Goal: Transaction & Acquisition: Book appointment/travel/reservation

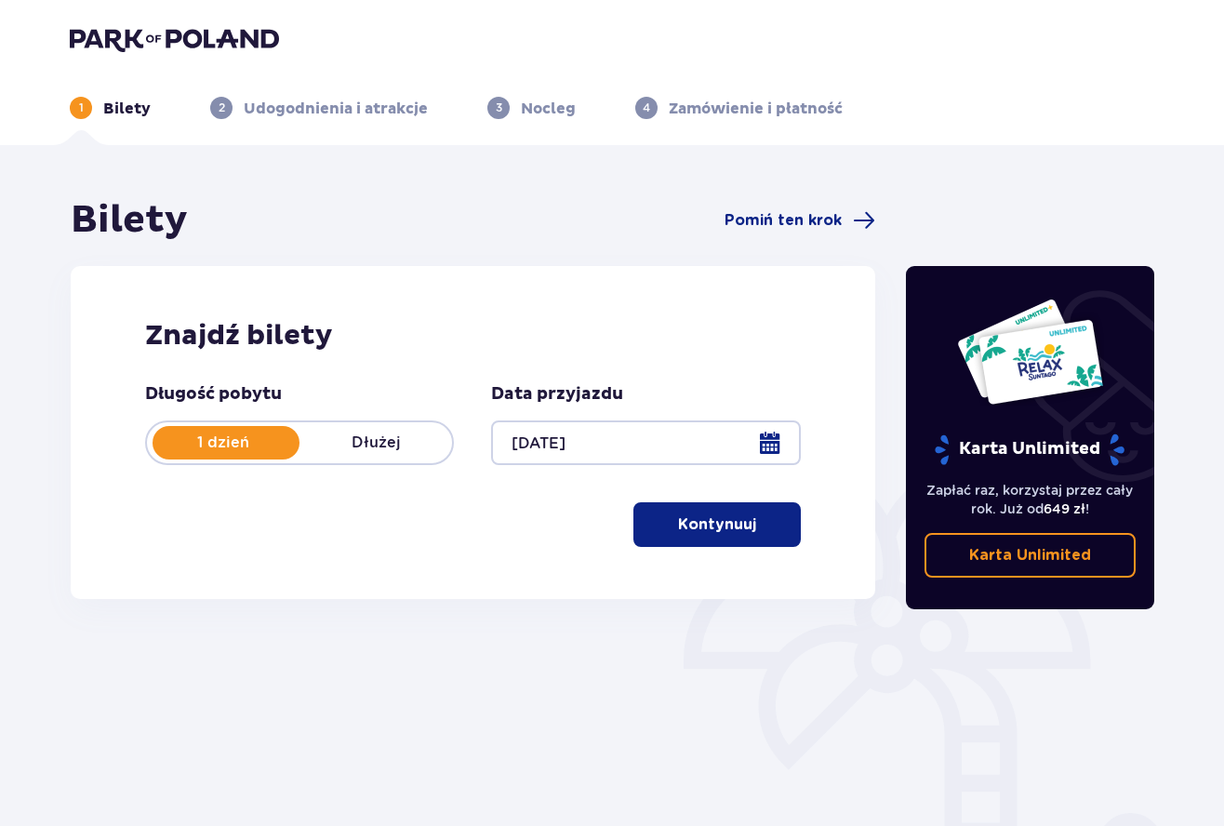
click at [697, 524] on p "Kontynuuj" at bounding box center [717, 524] width 78 height 20
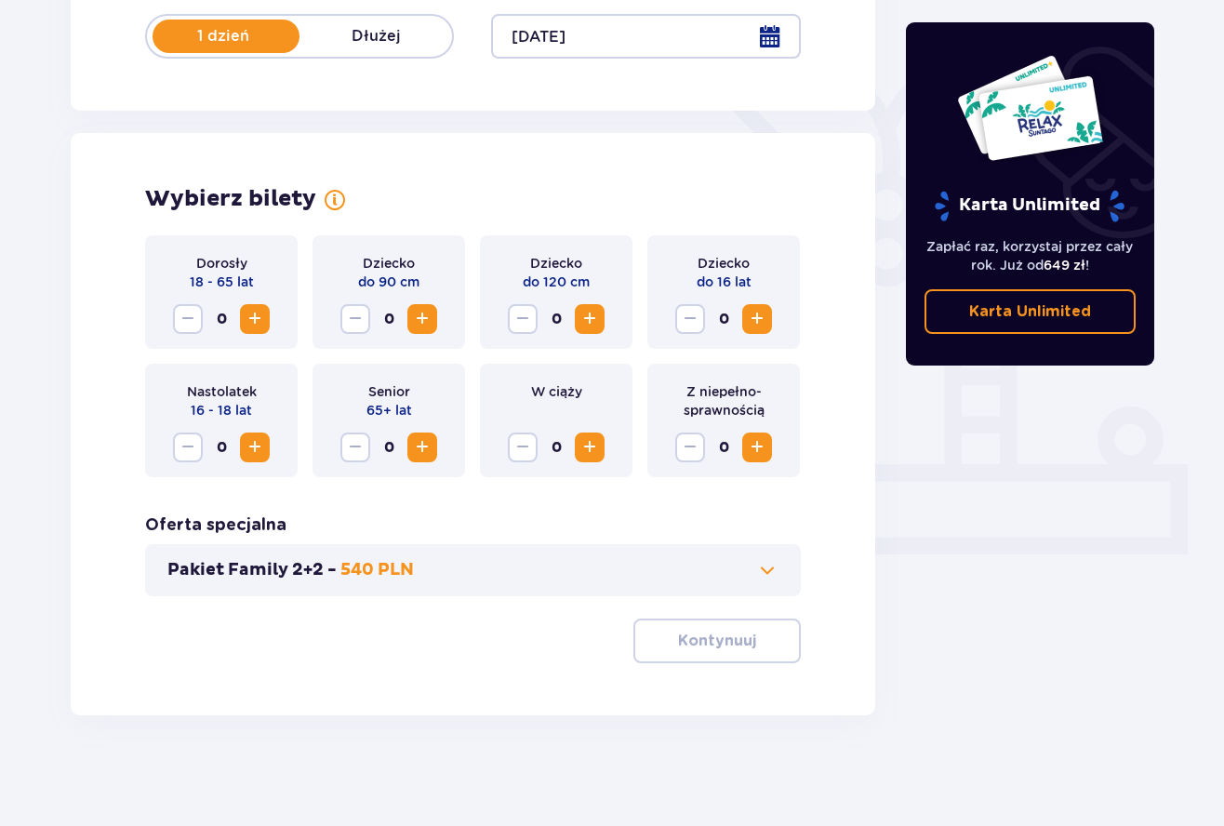
scroll to position [407, 0]
click at [260, 321] on span "Zwiększ" at bounding box center [255, 318] width 22 height 22
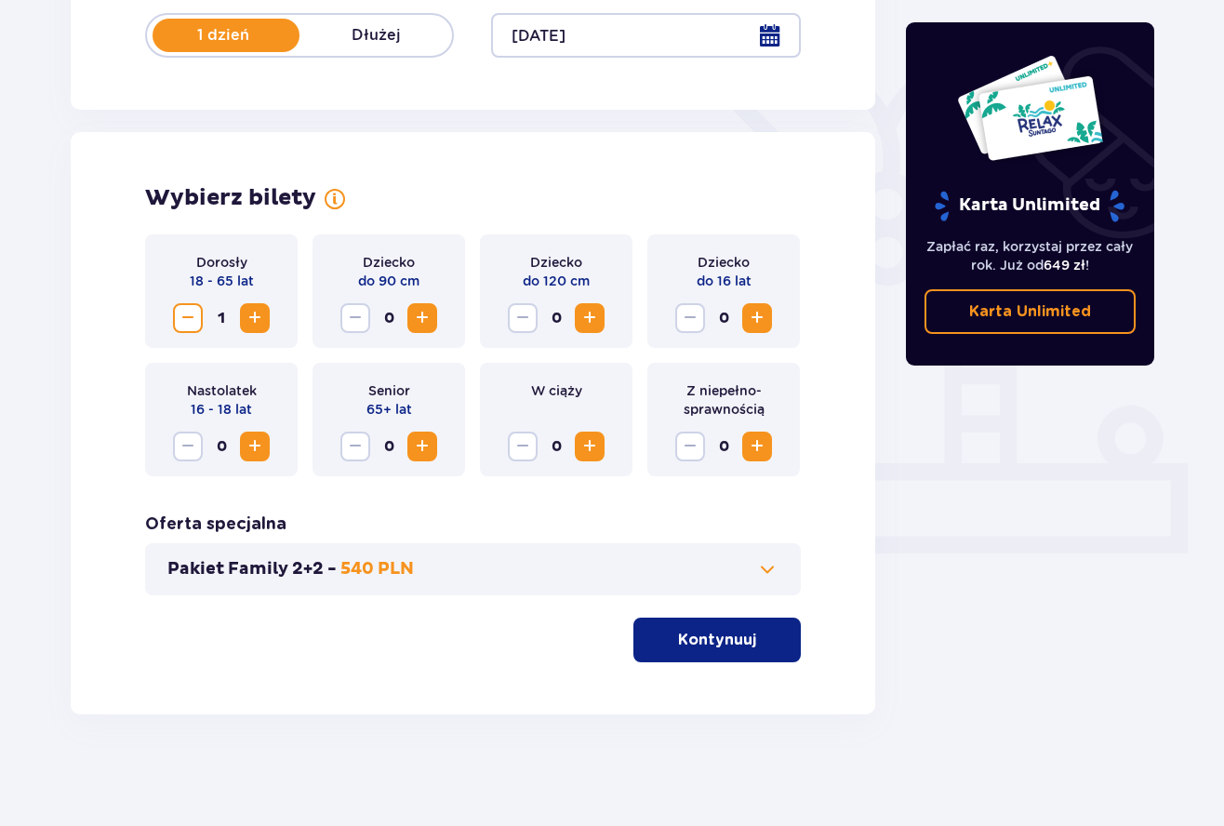
click at [259, 317] on span "Zwiększ" at bounding box center [255, 318] width 22 height 22
click at [258, 441] on span "Zwiększ" at bounding box center [255, 446] width 22 height 22
click at [756, 322] on span "Zwiększ" at bounding box center [757, 318] width 22 height 22
click at [275, 444] on div "Nastolatek 16 - 18 lat 1" at bounding box center [221, 419] width 152 height 113
click at [266, 445] on button "Zwiększ" at bounding box center [255, 446] width 30 height 30
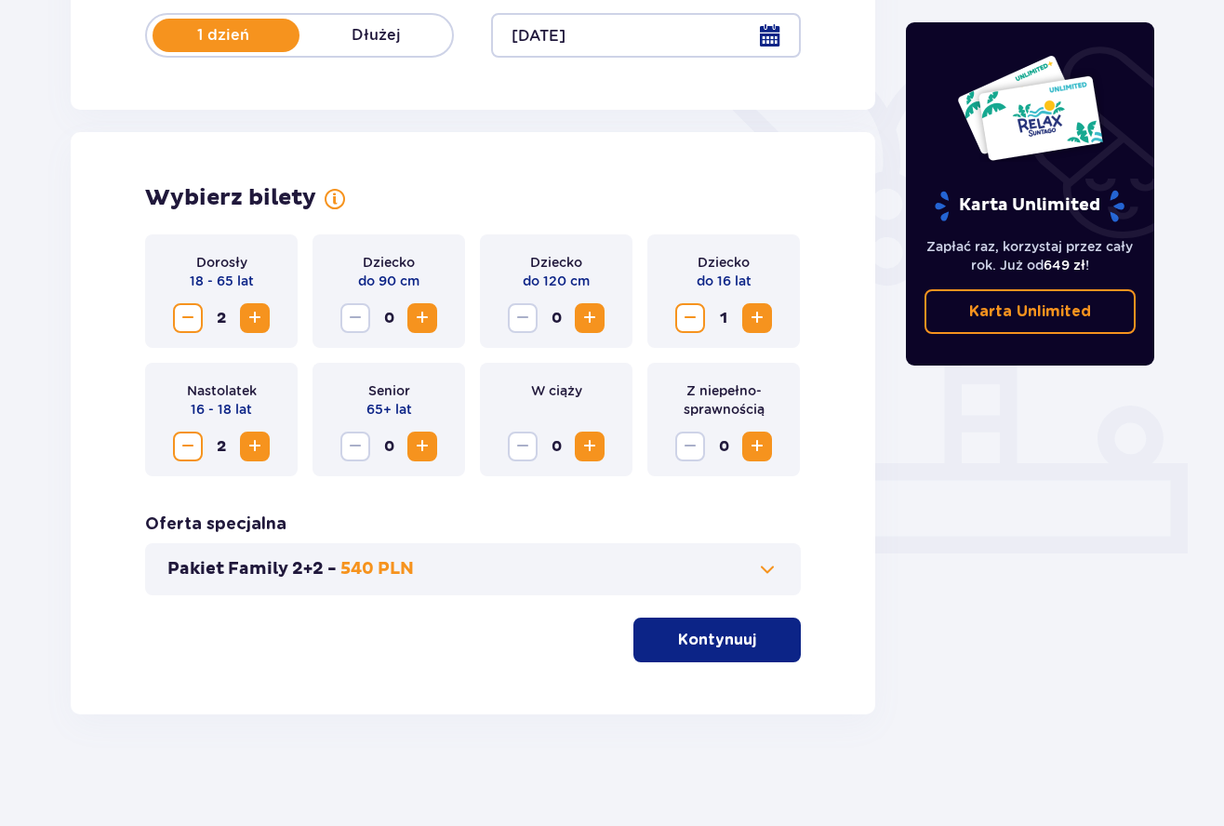
click at [266, 445] on button "Zwiększ" at bounding box center [255, 446] width 30 height 30
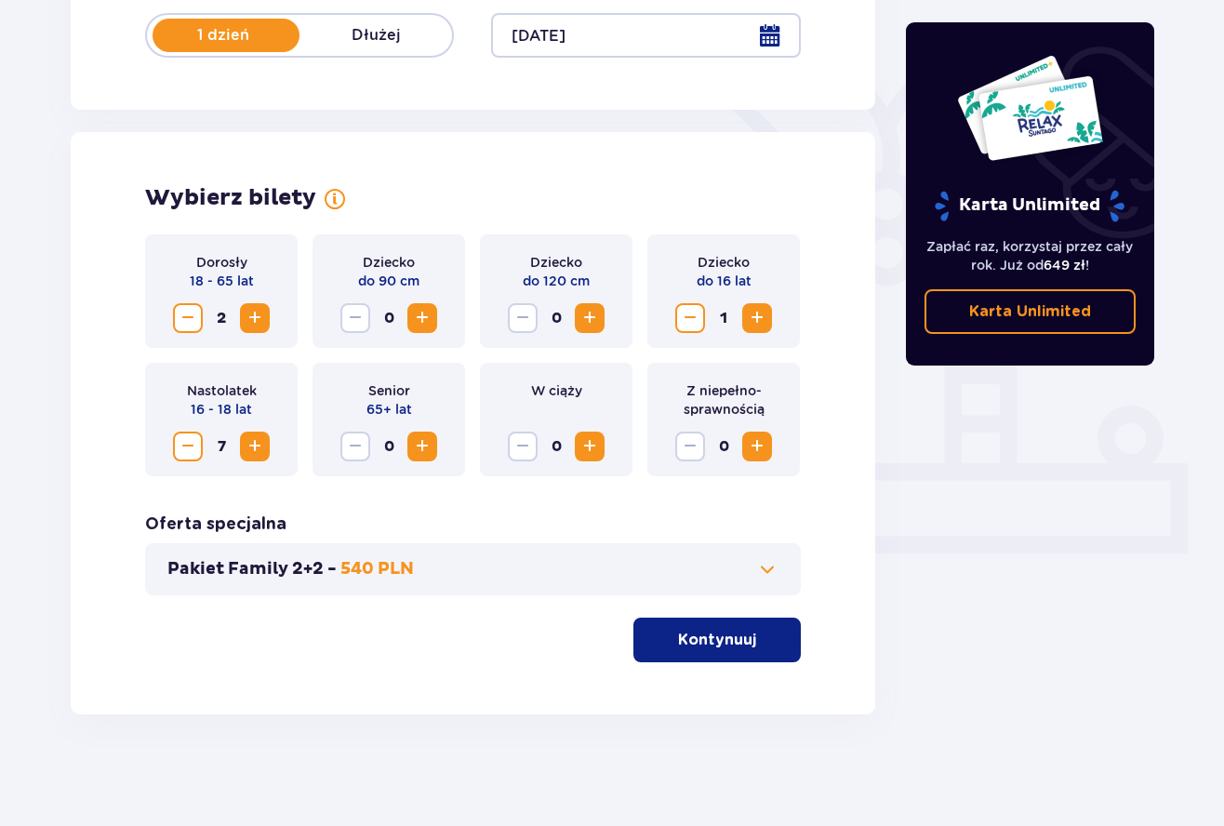
click at [266, 445] on button "Zwiększ" at bounding box center [255, 446] width 30 height 30
click at [189, 443] on span "Zmniejsz" at bounding box center [188, 446] width 22 height 22
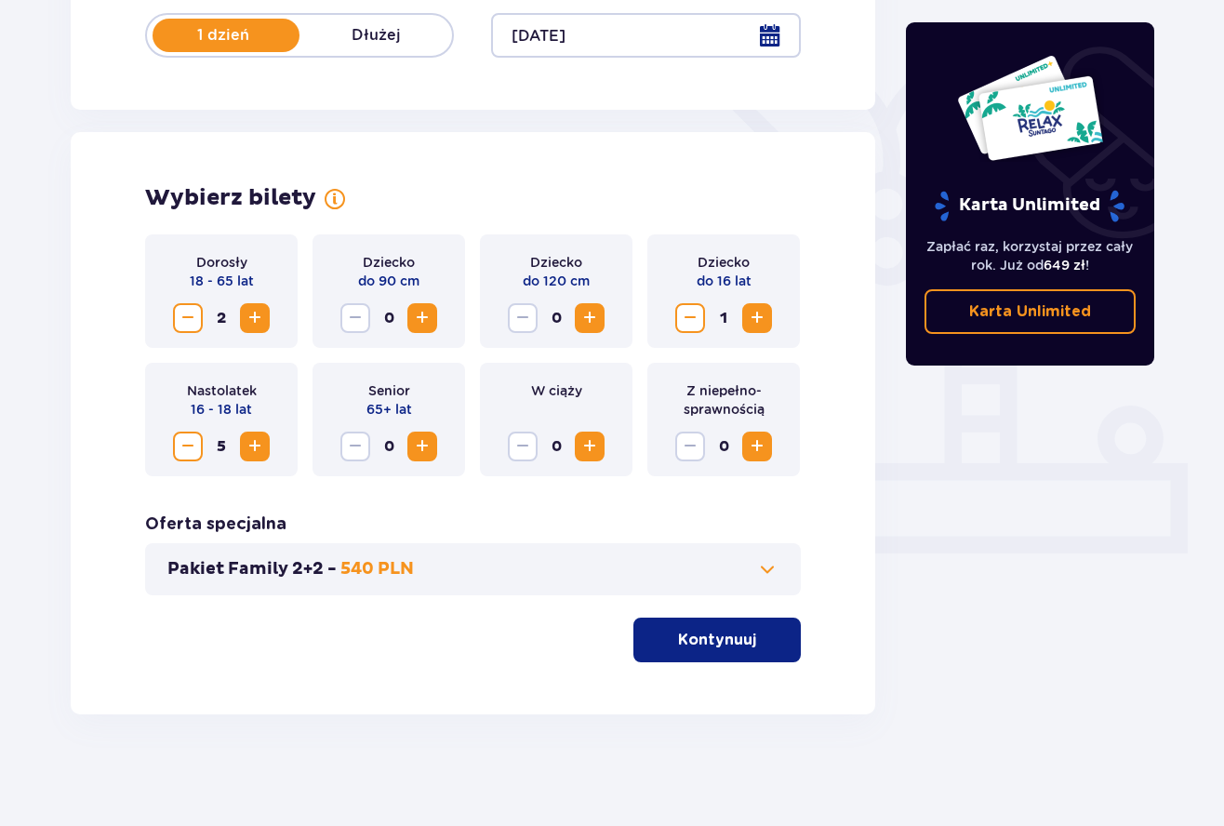
click at [189, 443] on span "Zmniejsz" at bounding box center [188, 446] width 22 height 22
click at [242, 443] on button "Zwiększ" at bounding box center [255, 446] width 30 height 30
click at [245, 443] on span "Zwiększ" at bounding box center [255, 446] width 22 height 22
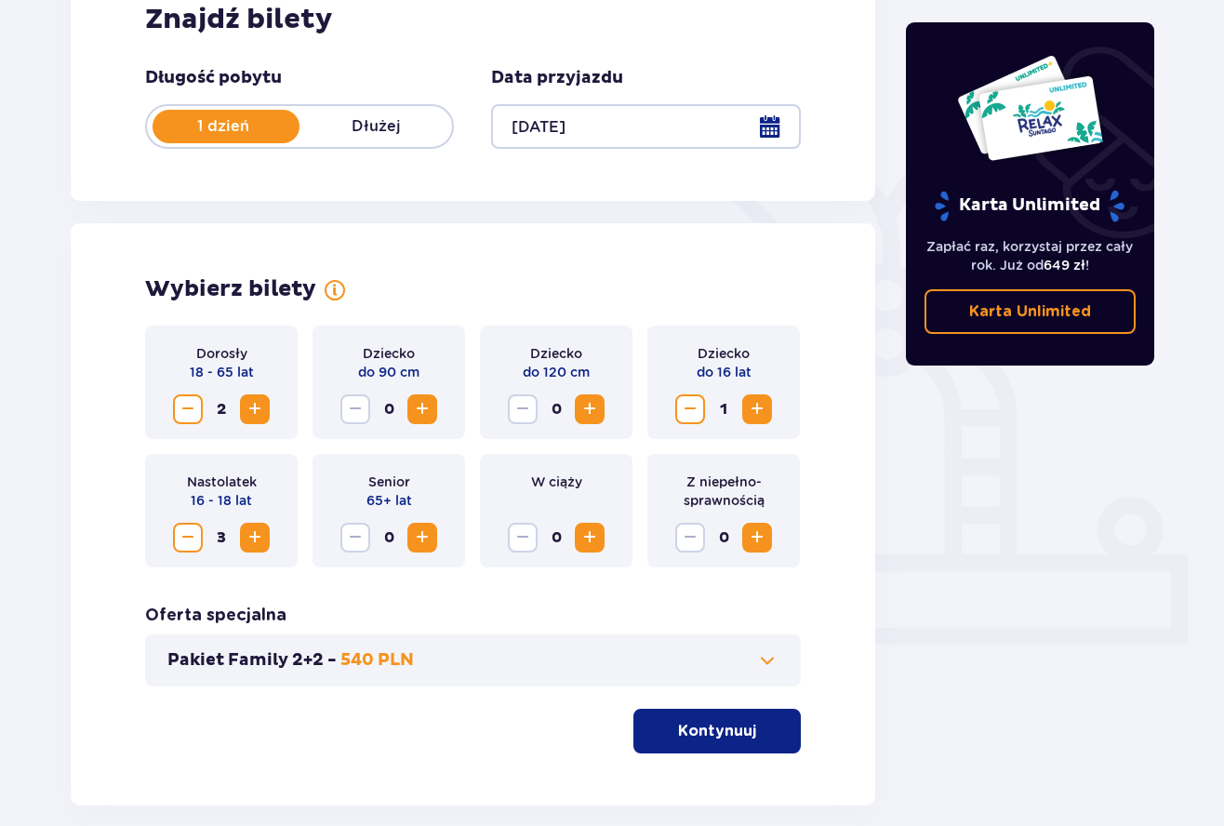
scroll to position [315, 0]
click at [757, 646] on div "Pakiet Family 2+2 - 540 PLN" at bounding box center [472, 661] width 655 height 52
click at [762, 653] on span at bounding box center [767, 661] width 22 height 22
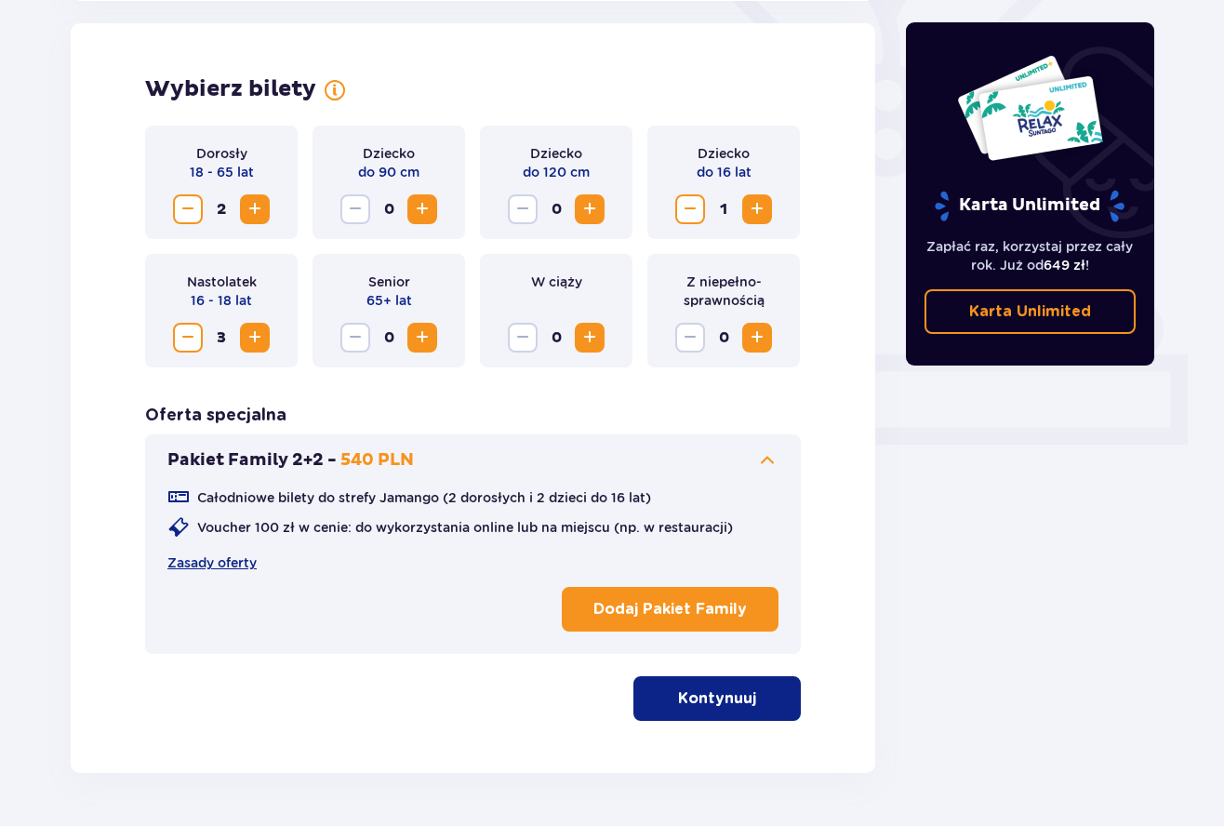
scroll to position [517, 0]
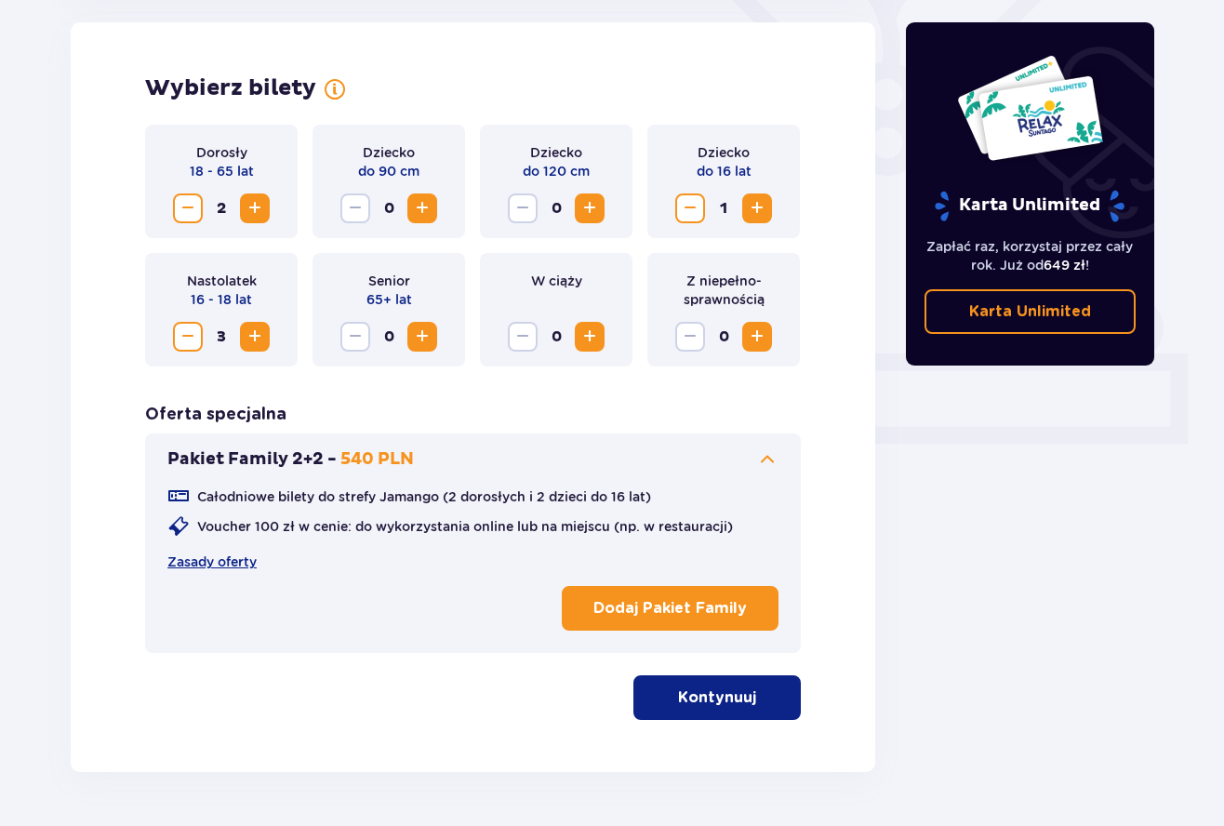
click at [758, 459] on span at bounding box center [767, 459] width 22 height 22
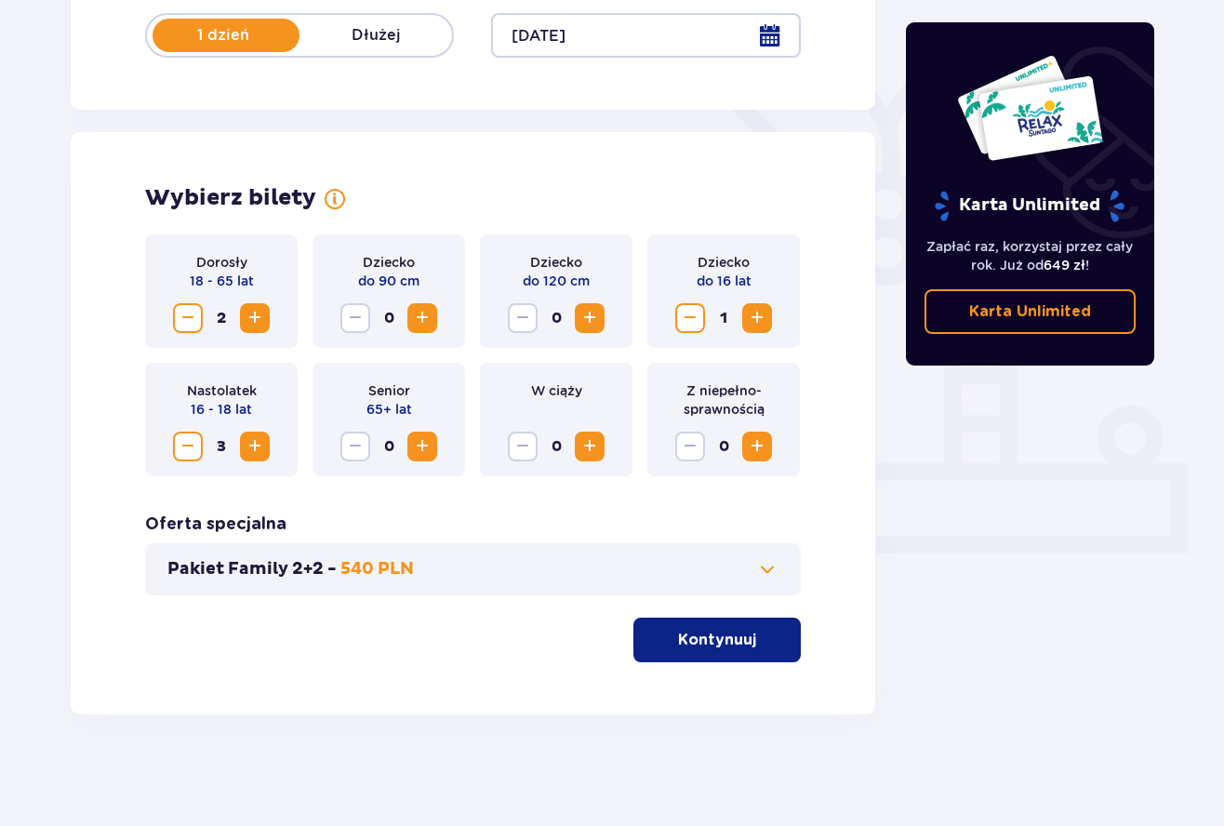
click at [705, 621] on button "Kontynuuj" at bounding box center [716, 639] width 167 height 45
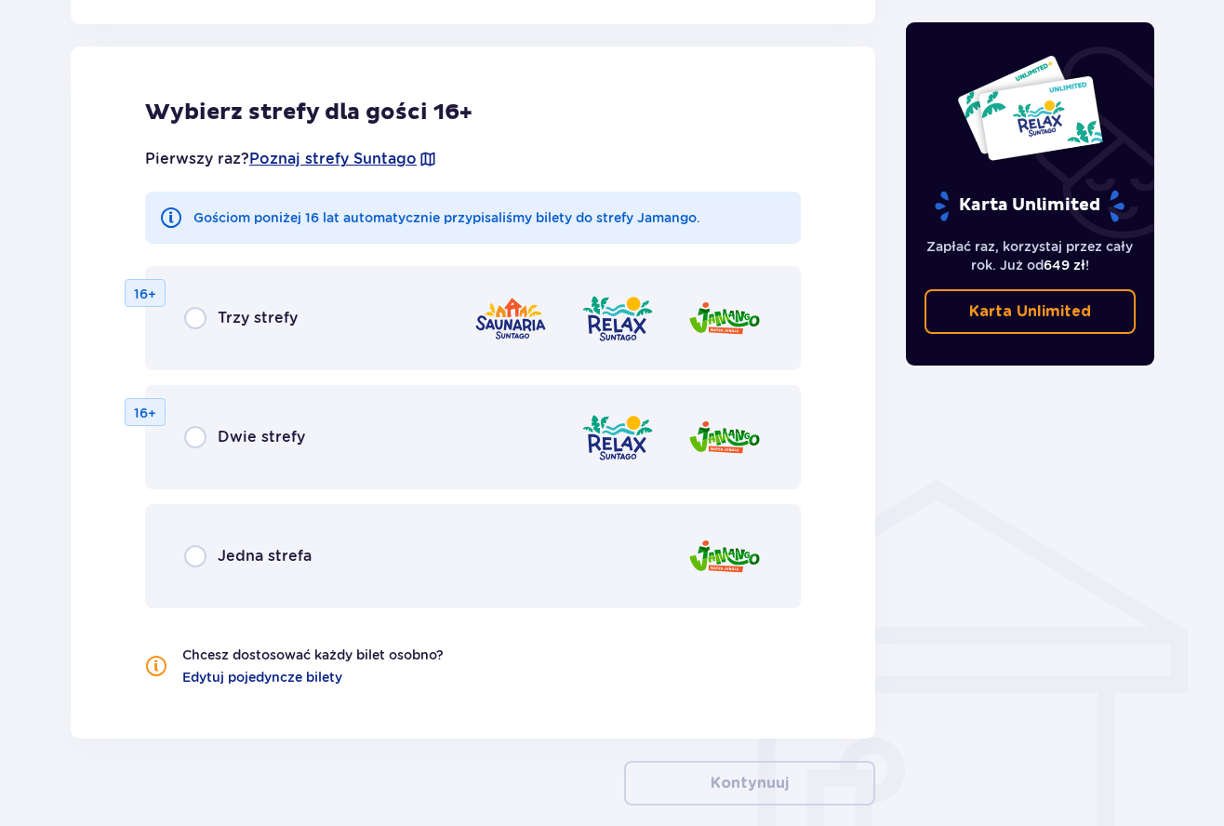
scroll to position [1032, 0]
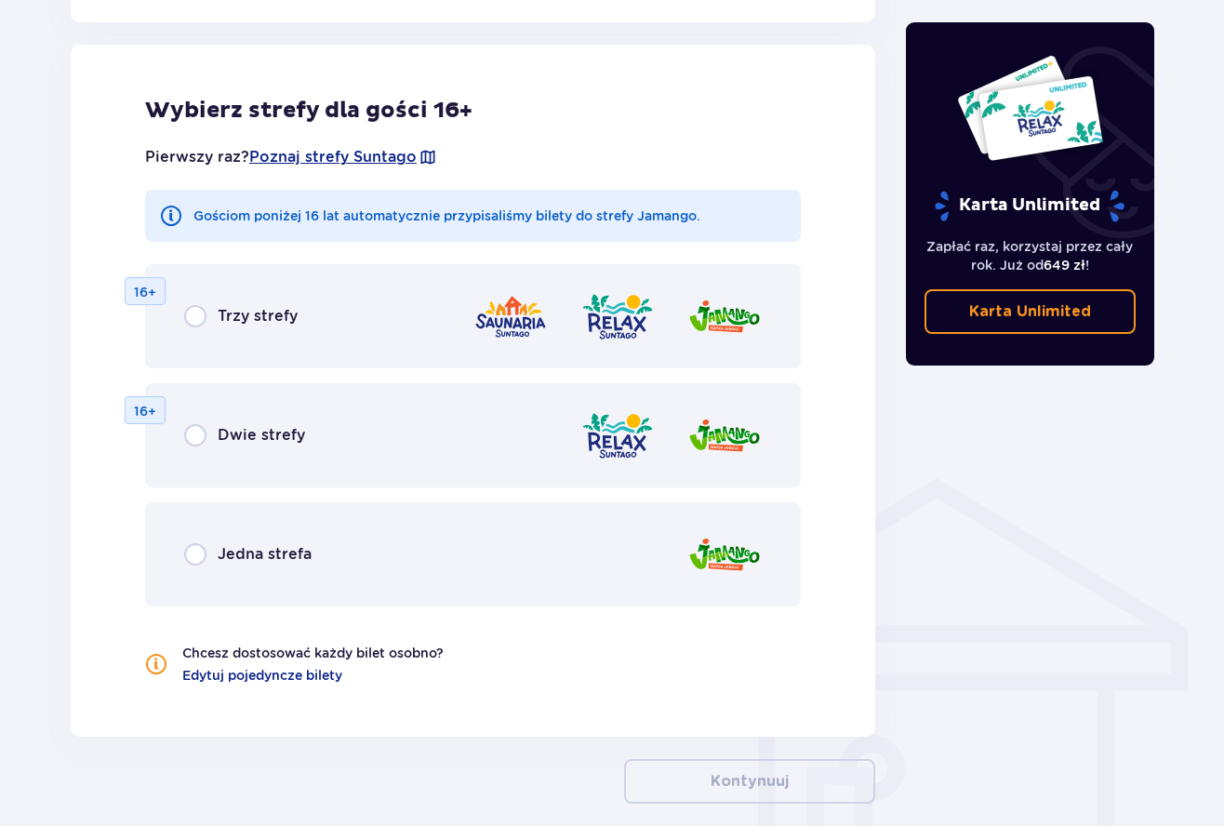
click at [218, 444] on div "Dwie strefy" at bounding box center [244, 435] width 121 height 22
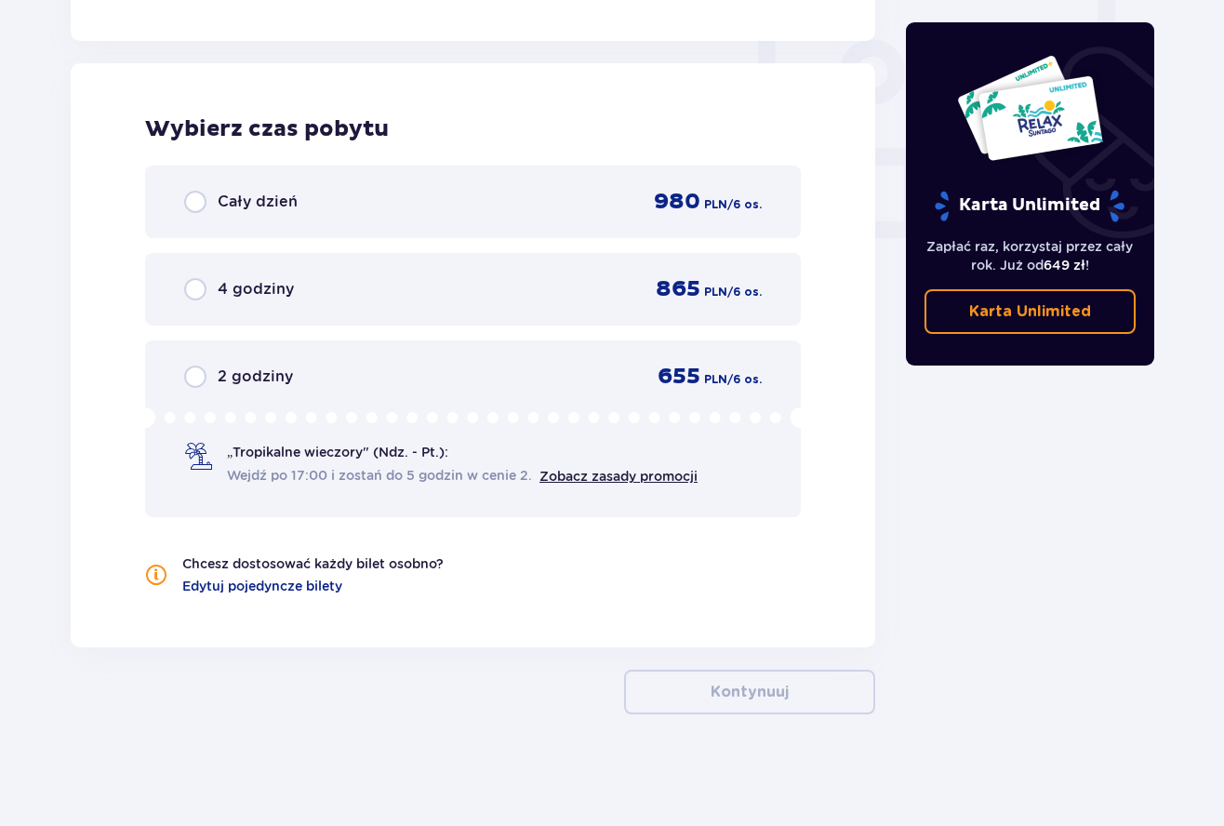
scroll to position [1728, 1]
click at [181, 204] on div "Cały dzień 980 PLN / 6 os." at bounding box center [472, 201] width 655 height 73
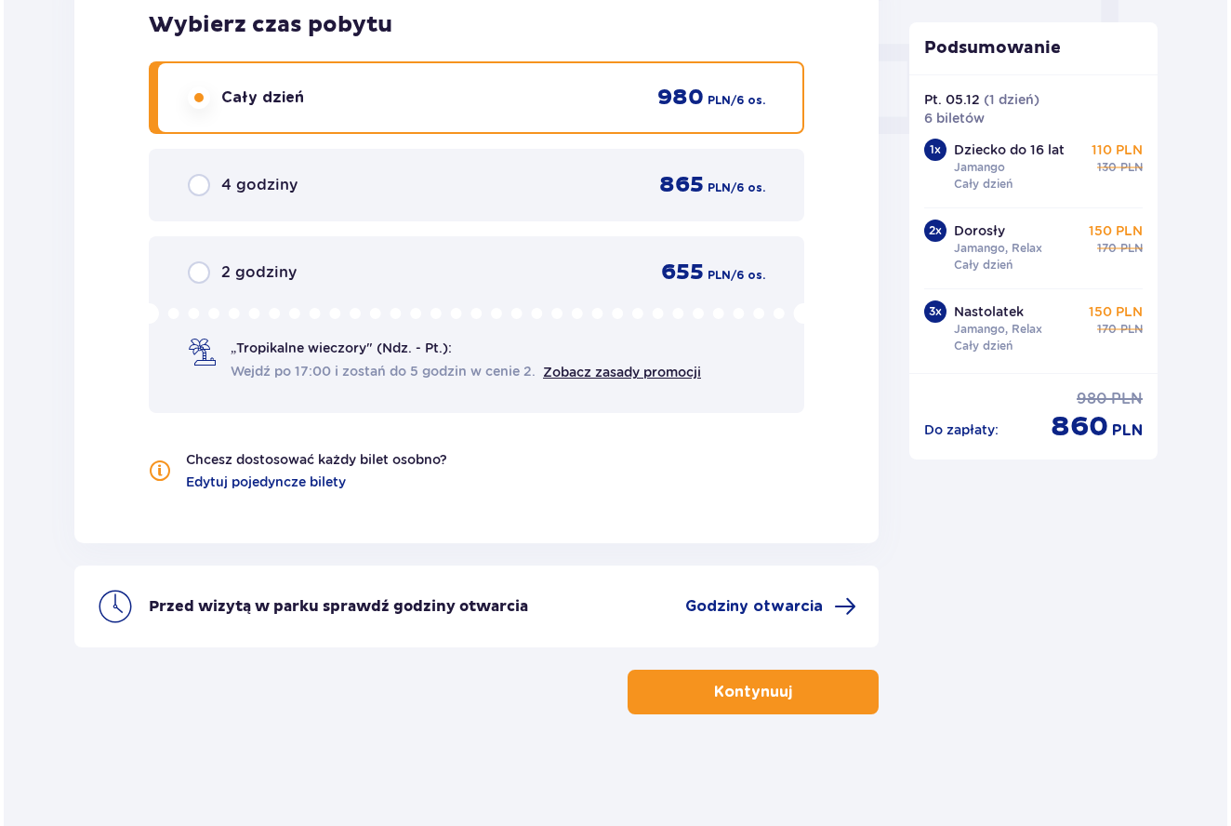
scroll to position [1832, 1]
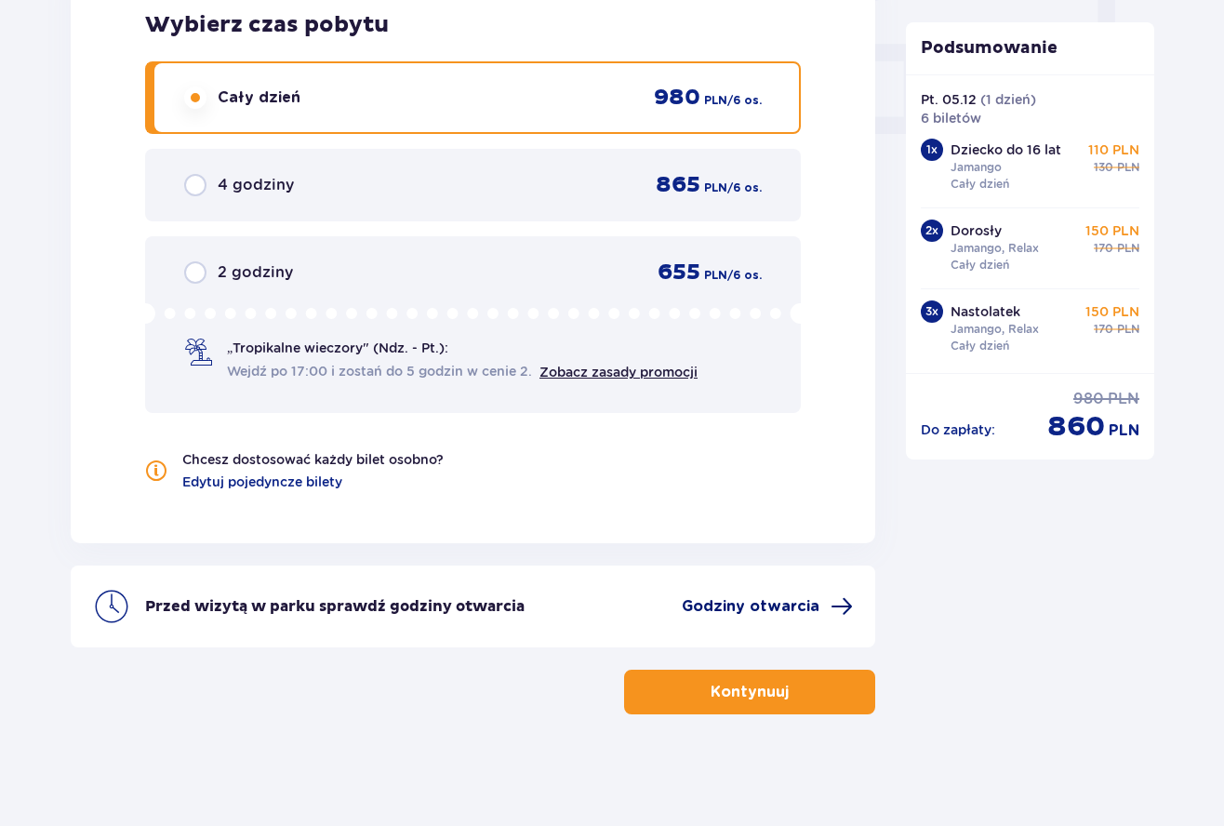
click at [820, 602] on span "Godziny otwarcia" at bounding box center [767, 606] width 171 height 22
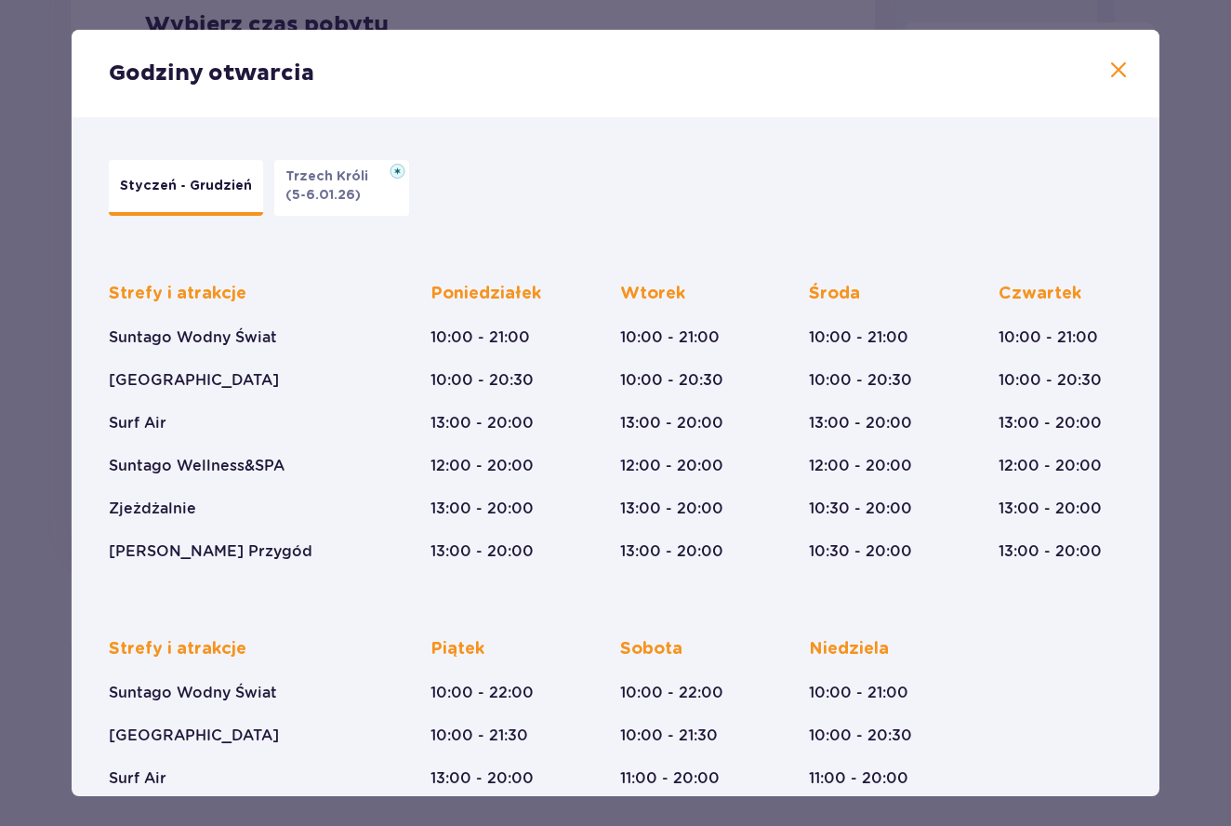
click at [350, 199] on button "Trzech Króli (5-6.01.26)" at bounding box center [341, 188] width 135 height 56
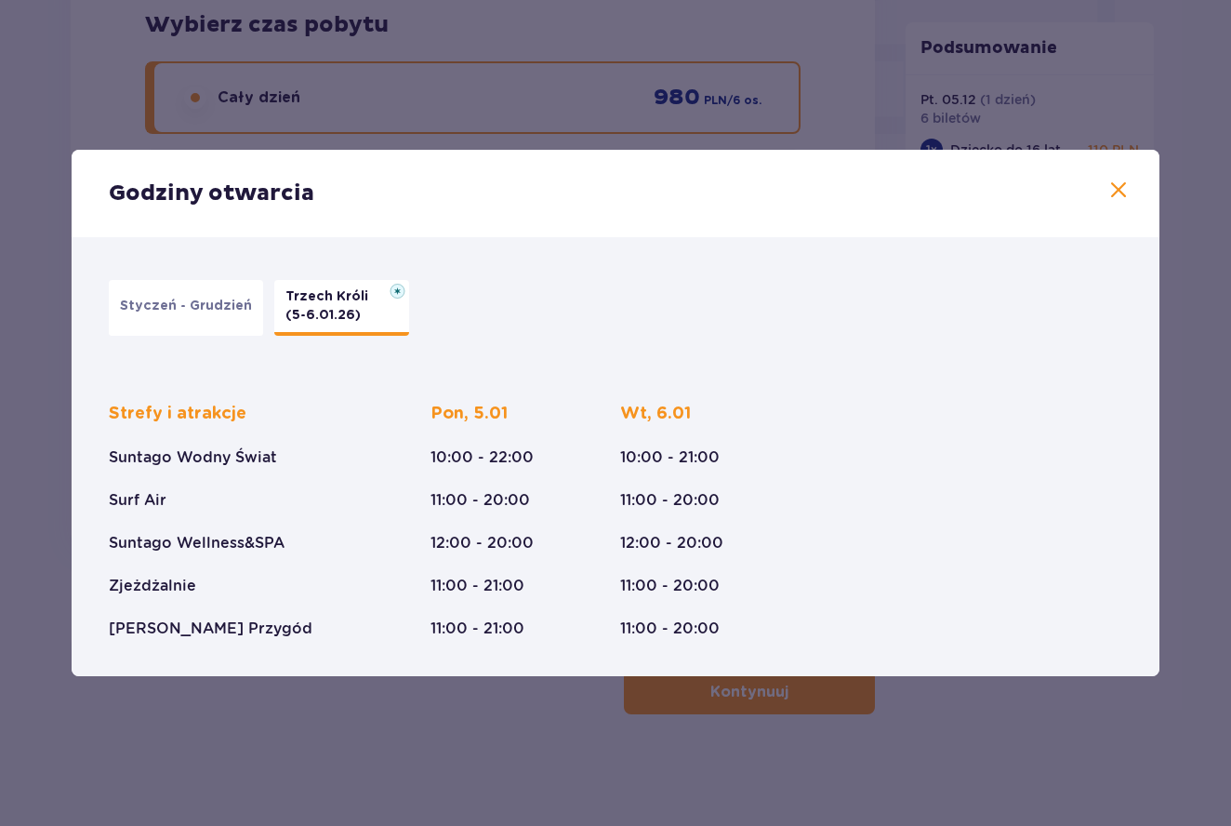
scroll to position [7, 0]
click at [192, 288] on button "Styczeń - Grudzień" at bounding box center [186, 308] width 154 height 56
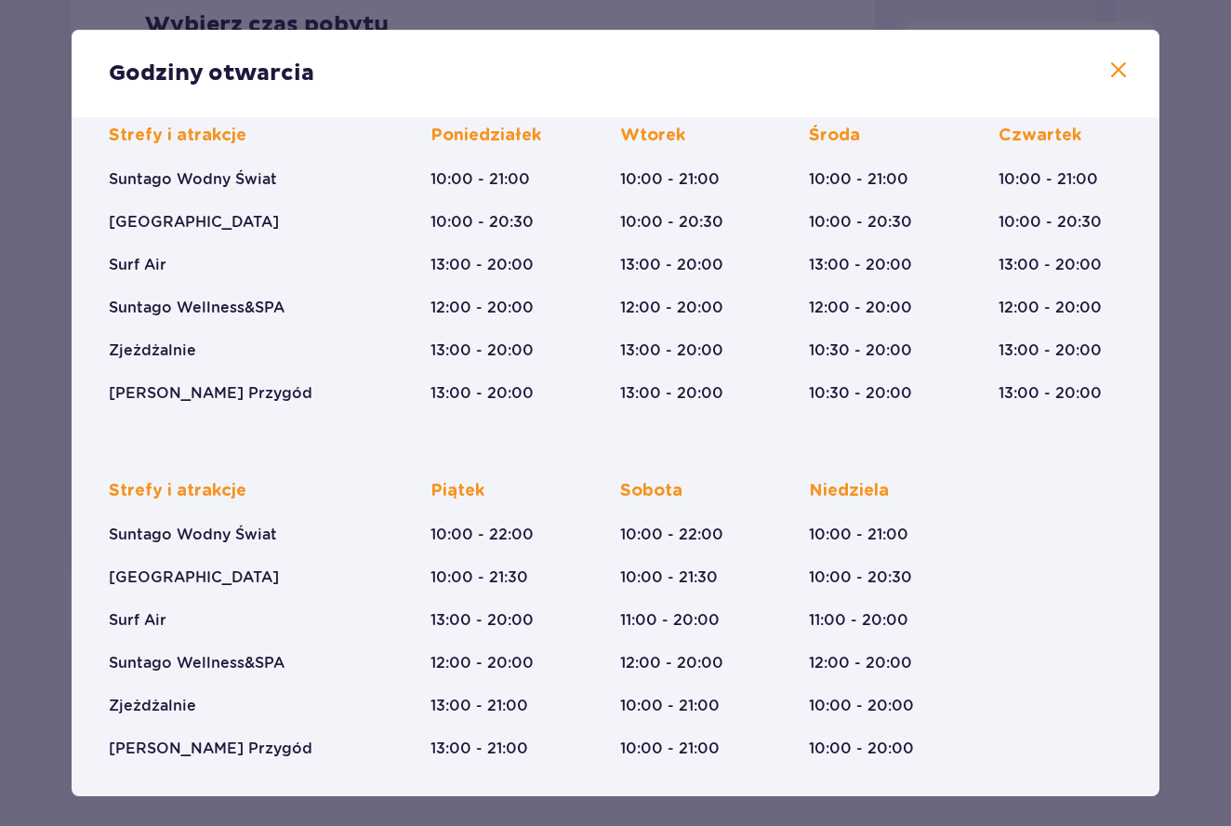
scroll to position [158, 0]
click at [1100, 72] on div "Godziny otwarcia" at bounding box center [616, 73] width 1088 height 87
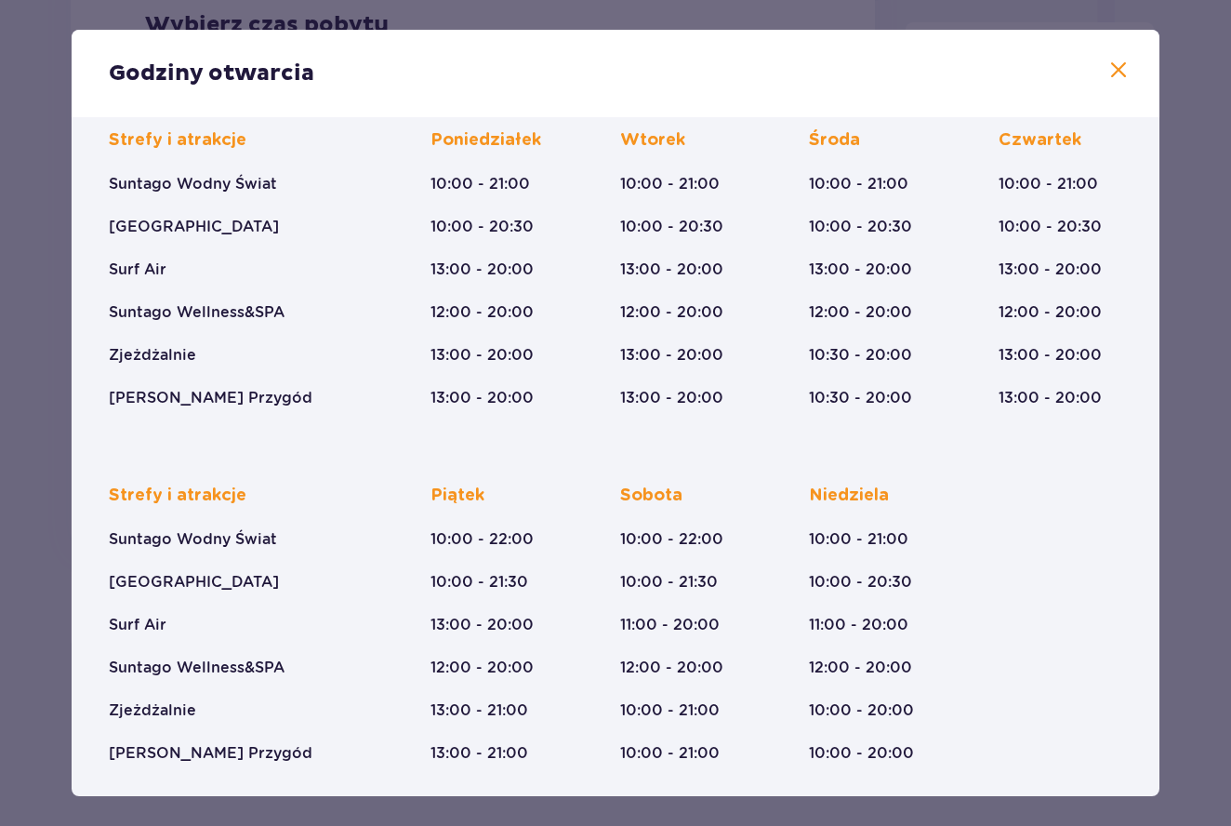
click at [1096, 73] on div "Godziny otwarcia" at bounding box center [616, 73] width 1088 height 87
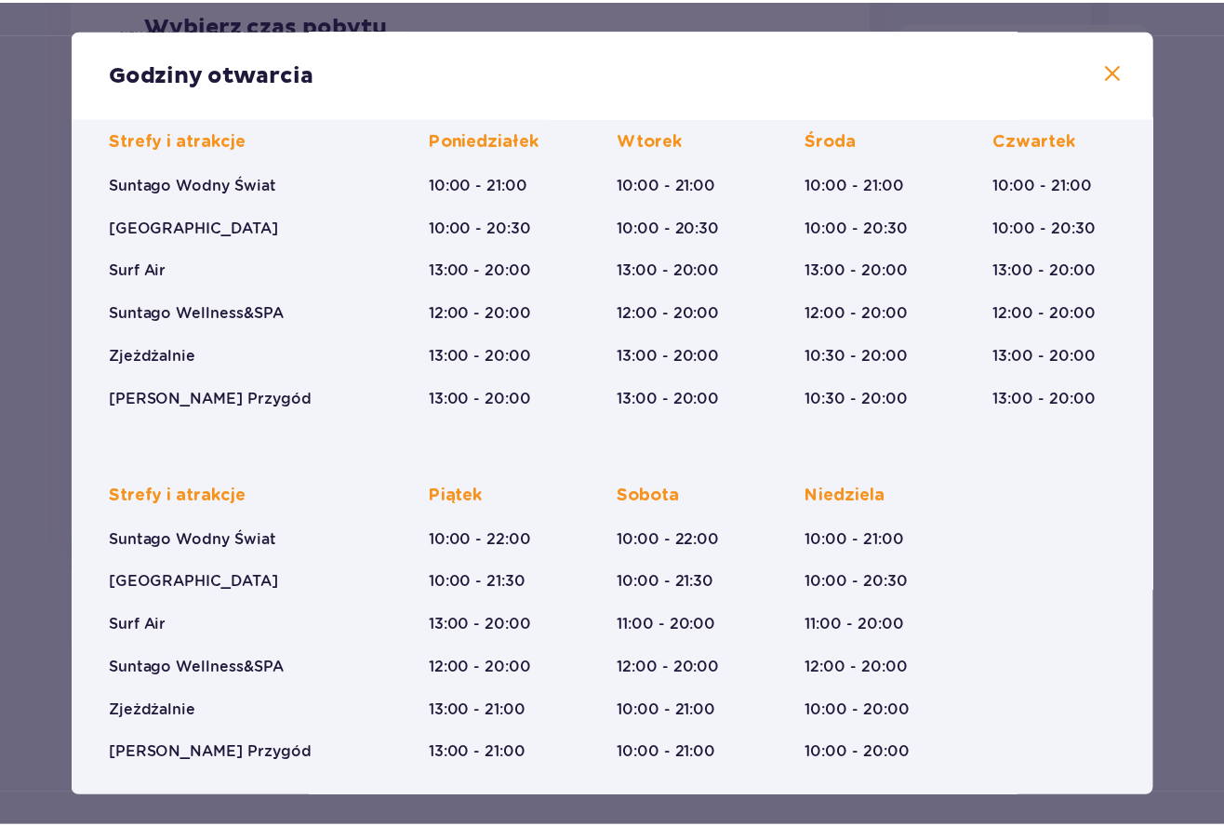
scroll to position [154, 0]
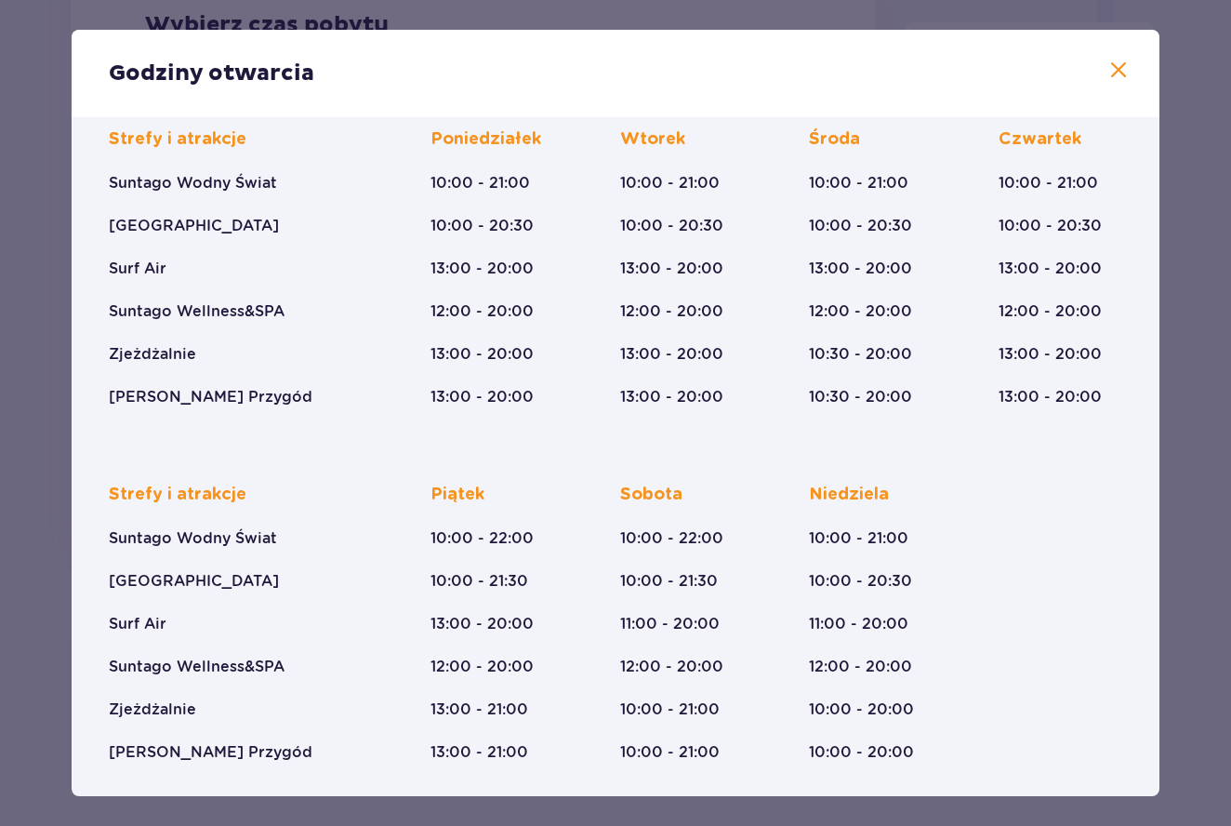
click at [1107, 72] on span at bounding box center [1118, 71] width 22 height 22
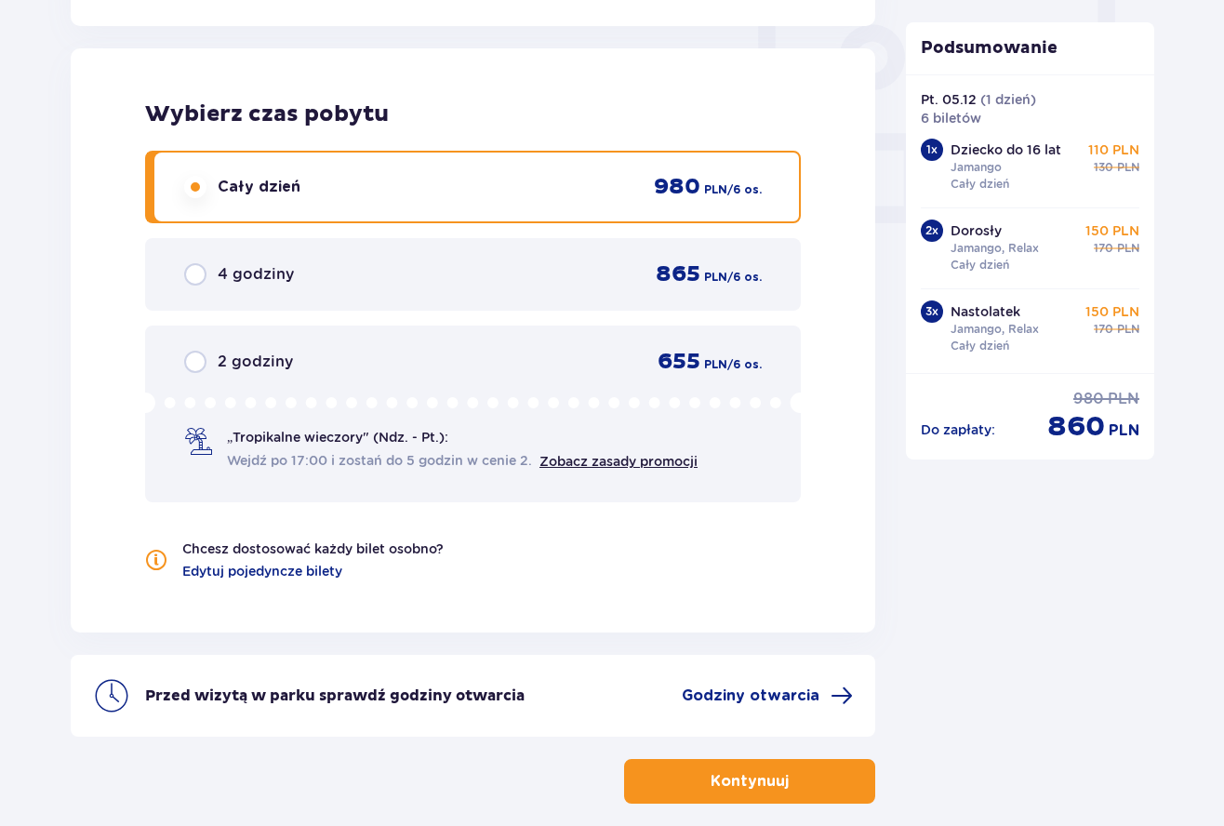
scroll to position [1746, 0]
